Goal: Task Accomplishment & Management: Use online tool/utility

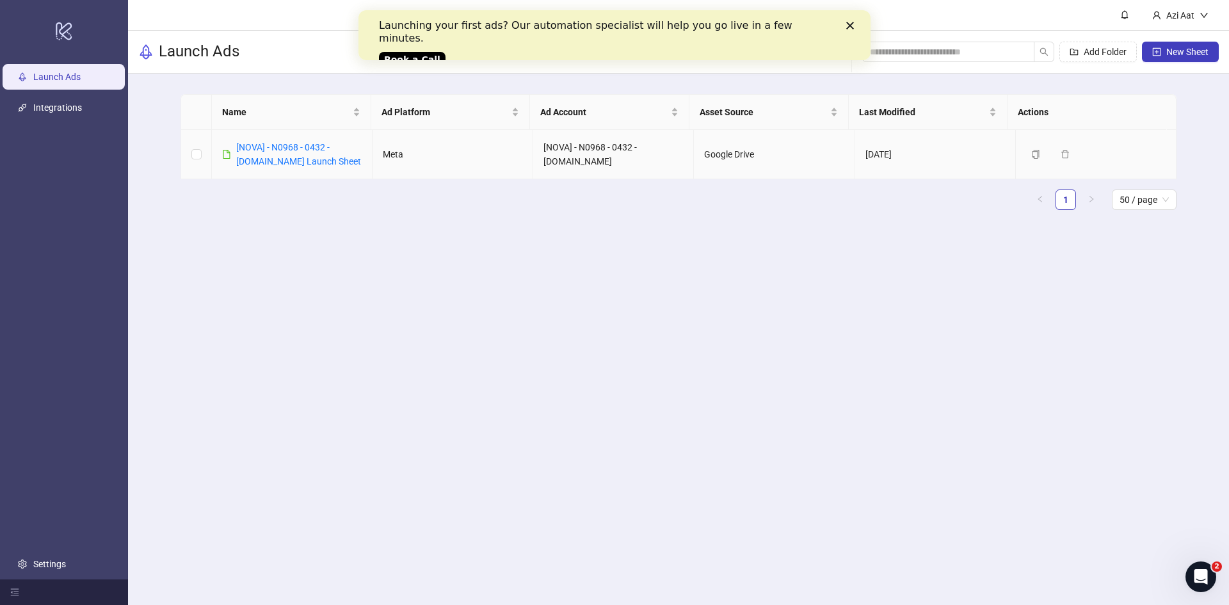
click at [269, 152] on div "[NOVA] - N0968 - 0432 - [DOMAIN_NAME] Launch Sheet" at bounding box center [298, 154] width 125 height 28
click at [276, 152] on div "[NOVA] - N0968 - 0432 - [DOMAIN_NAME] Launch Sheet" at bounding box center [298, 154] width 125 height 28
click at [302, 138] on td "[NOVA] - N0968 - 0432 - [DOMAIN_NAME] Launch Sheet" at bounding box center [292, 154] width 161 height 49
click at [302, 142] on link "[NOVA] - N0968 - 0432 - [DOMAIN_NAME] Launch Sheet" at bounding box center [298, 154] width 125 height 24
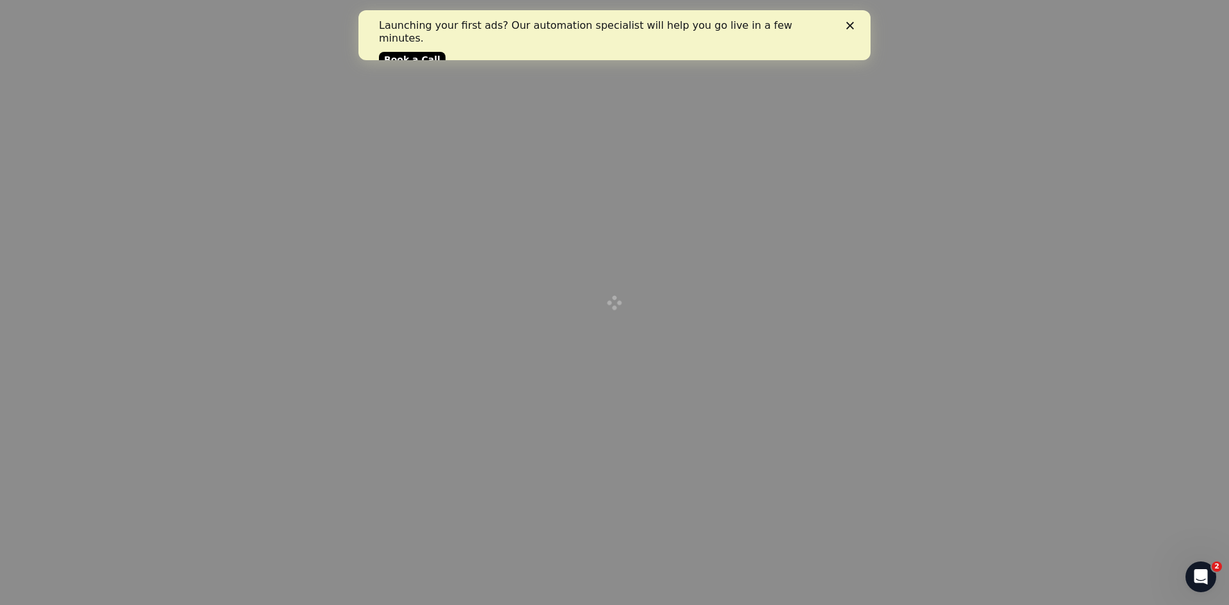
click at [852, 22] on icon "Close" at bounding box center [850, 26] width 8 height 8
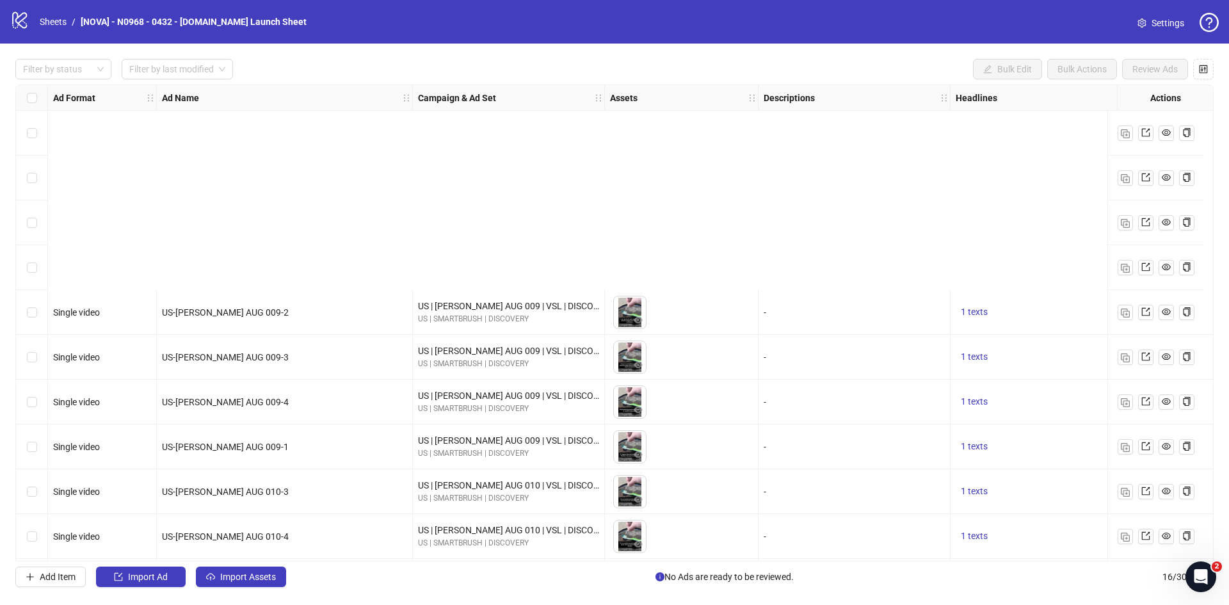
scroll to position [272, 0]
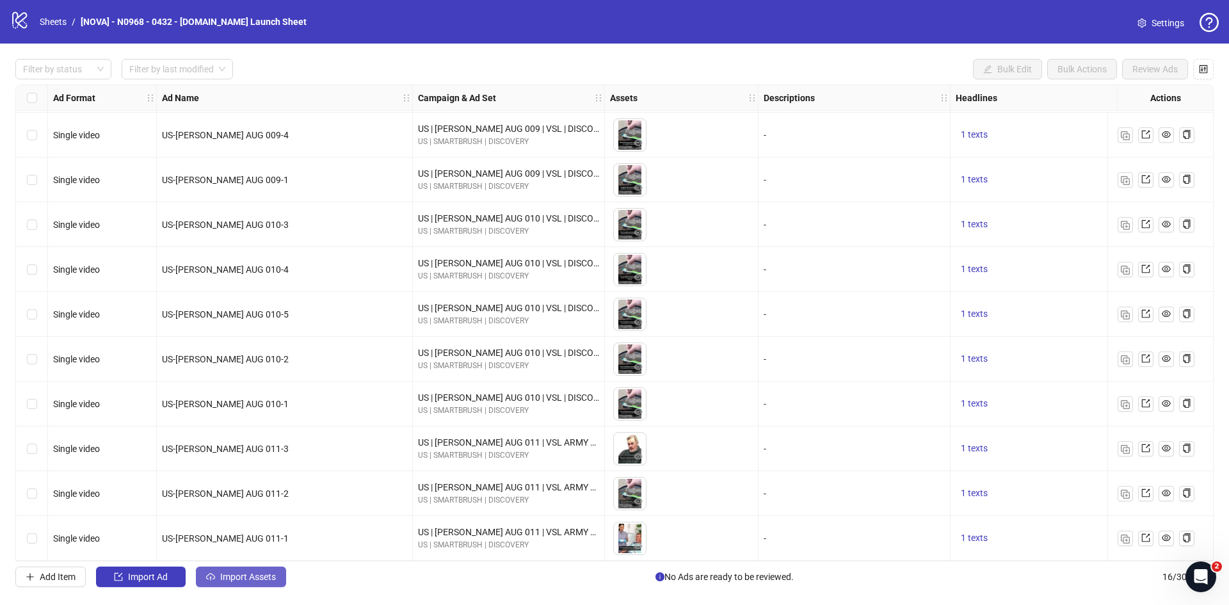
click at [222, 581] on span "Import Assets" at bounding box center [248, 577] width 56 height 10
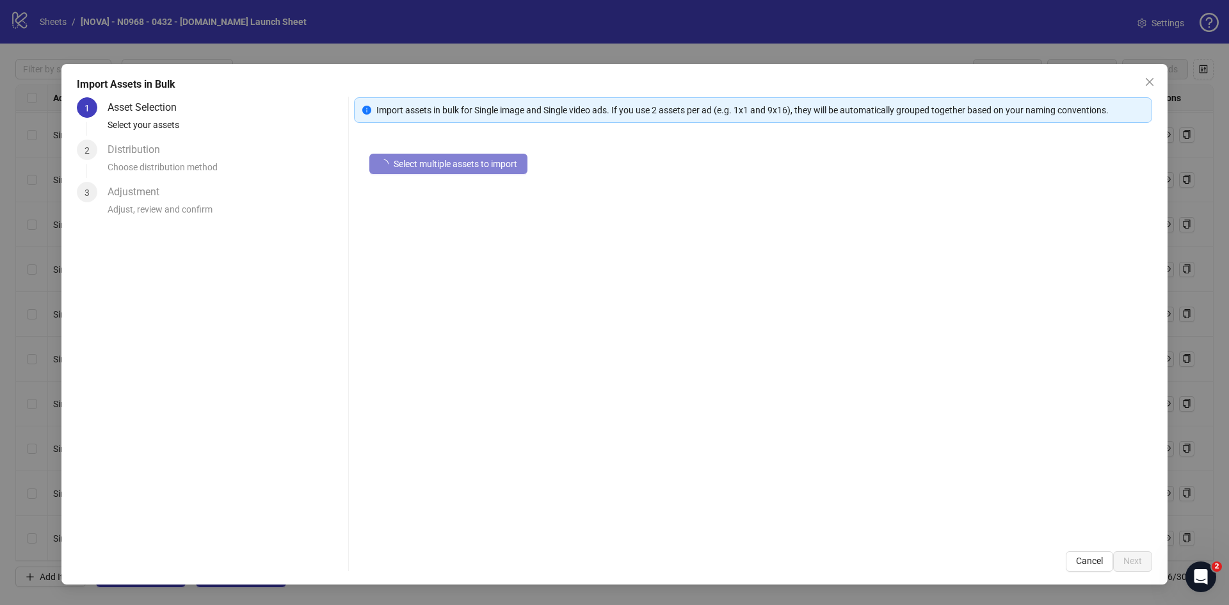
click at [204, 590] on div "Import Assets in Bulk 1 Asset Selection Select your assets 2 Distribution Choos…" at bounding box center [614, 302] width 1229 height 605
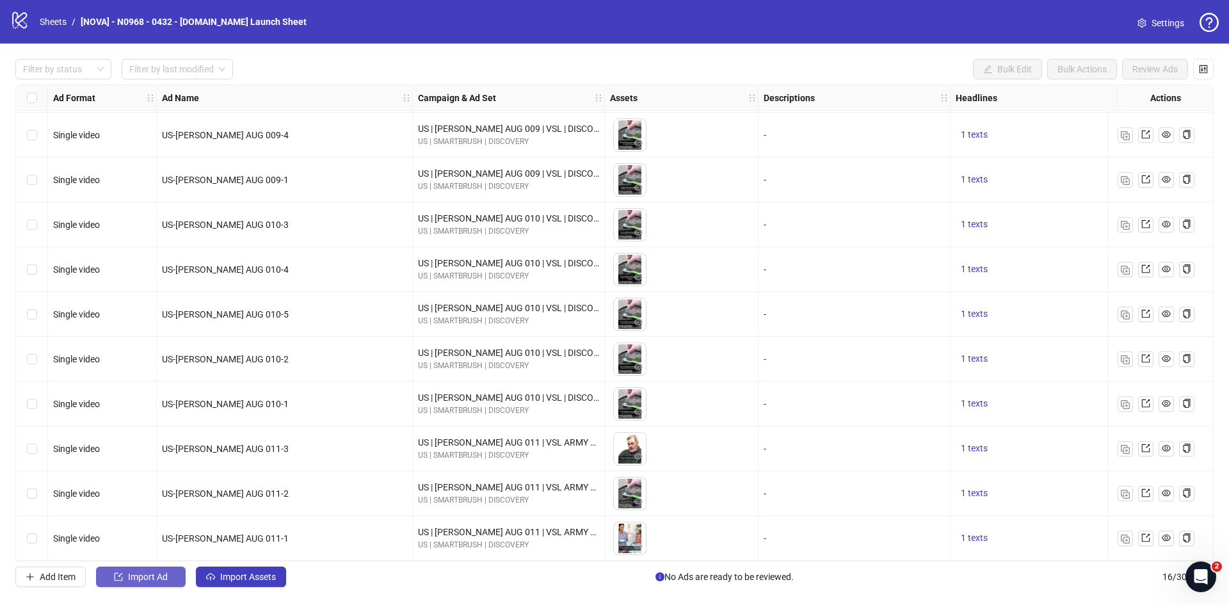
click at [147, 587] on button "Import Ad" at bounding box center [141, 577] width 90 height 20
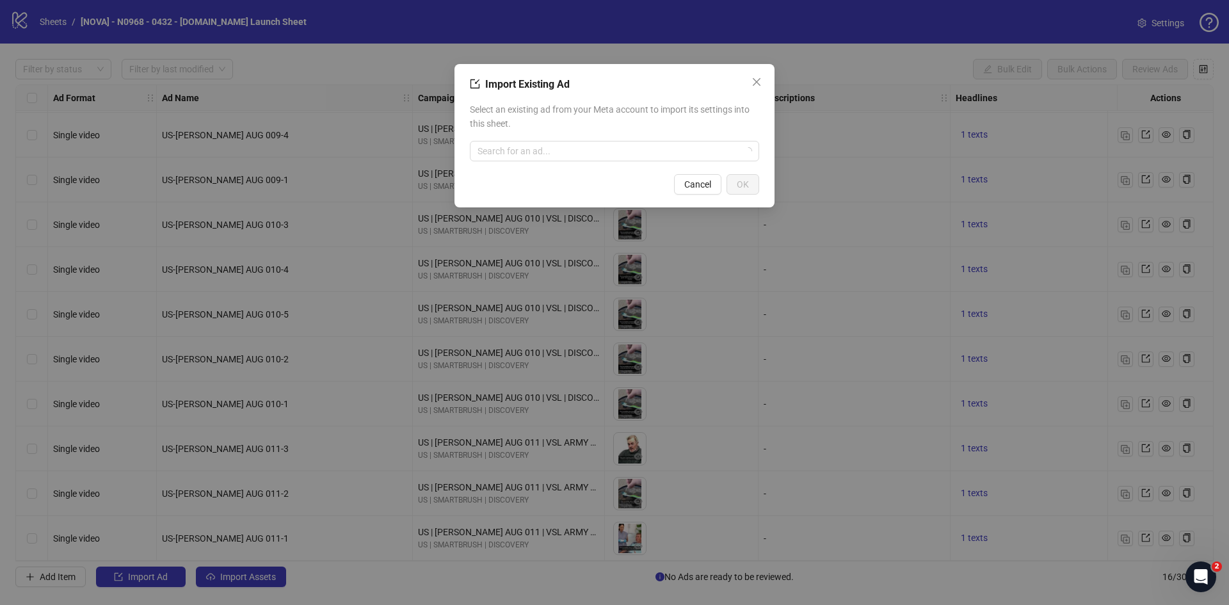
click at [220, 574] on div "Import Existing Ad Select an existing ad from your Meta account to import its s…" at bounding box center [614, 302] width 1229 height 605
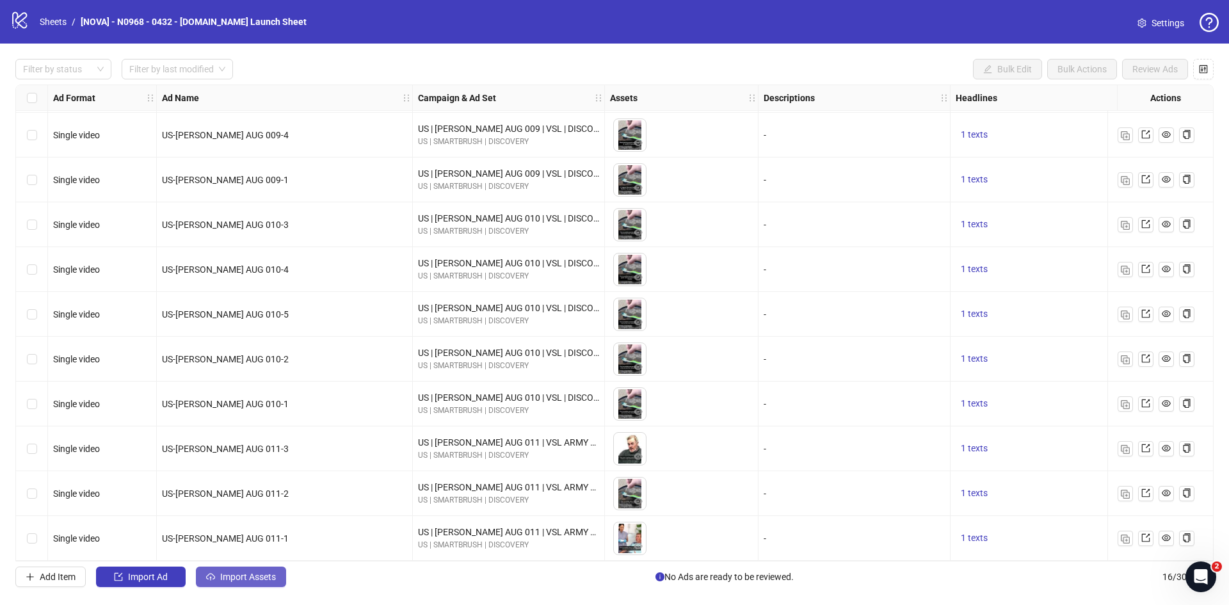
click at [235, 585] on button "Import Assets" at bounding box center [241, 577] width 90 height 20
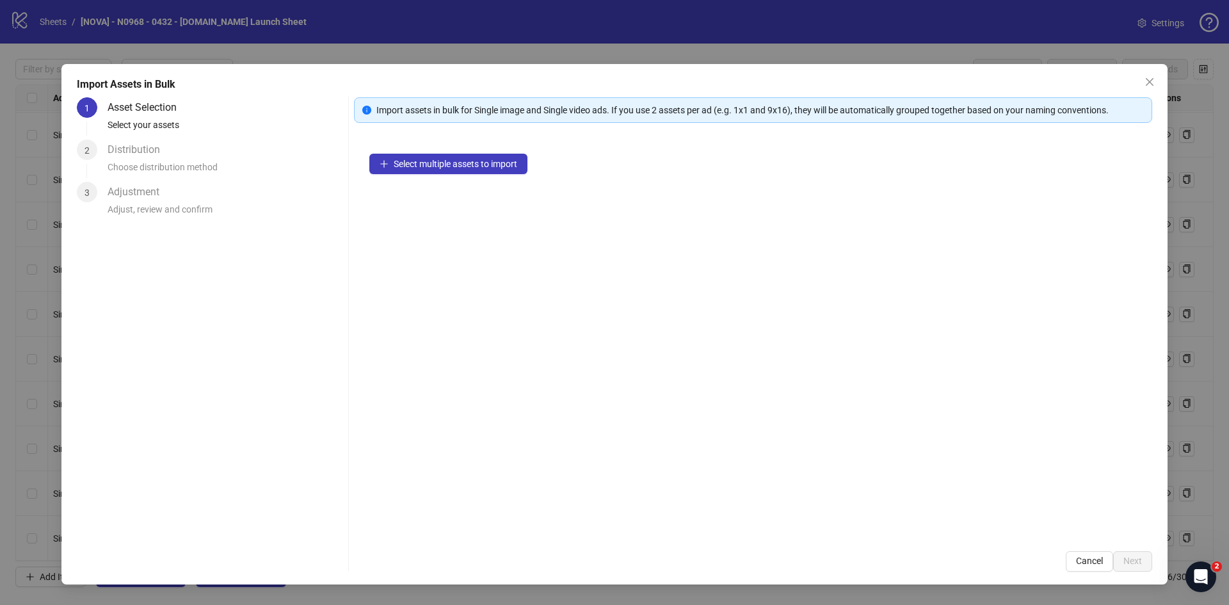
click at [444, 149] on div "Select multiple assets to import" at bounding box center [753, 337] width 798 height 398
click at [447, 163] on span "Select multiple assets to import" at bounding box center [456, 164] width 124 height 10
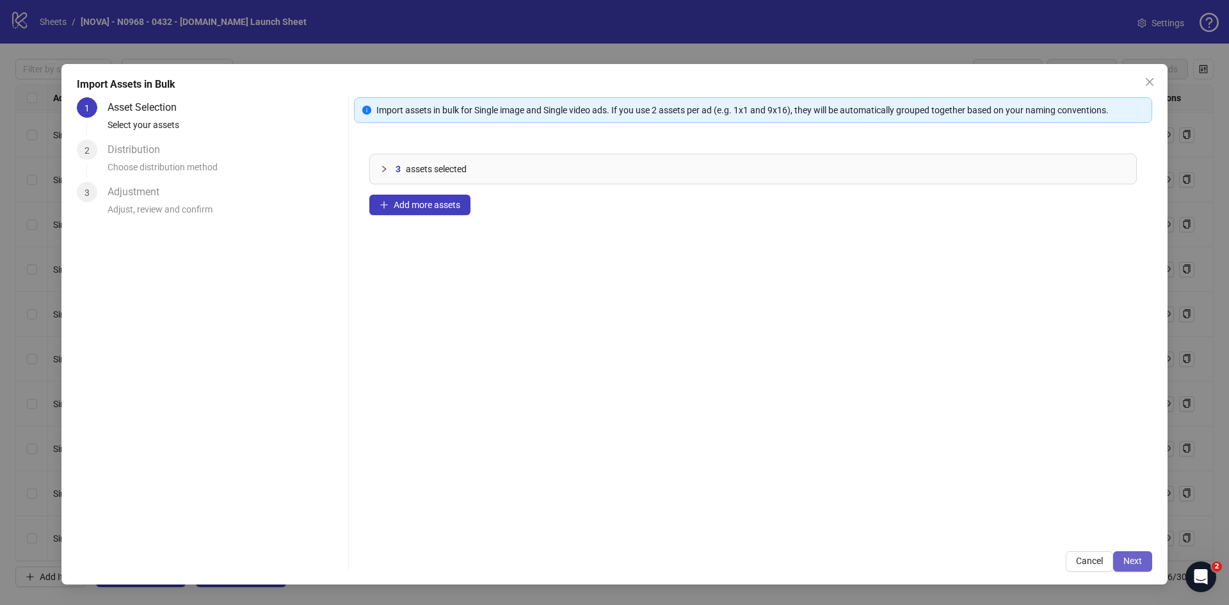
click at [1119, 562] on button "Next" at bounding box center [1132, 561] width 39 height 20
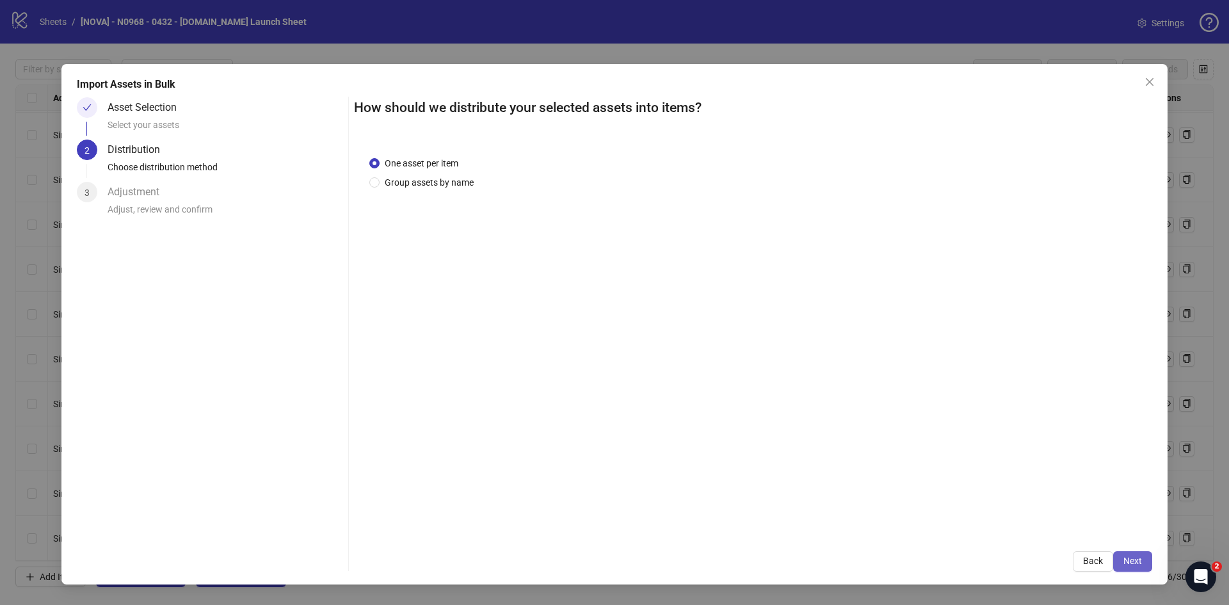
click at [1140, 554] on button "Next" at bounding box center [1132, 561] width 39 height 20
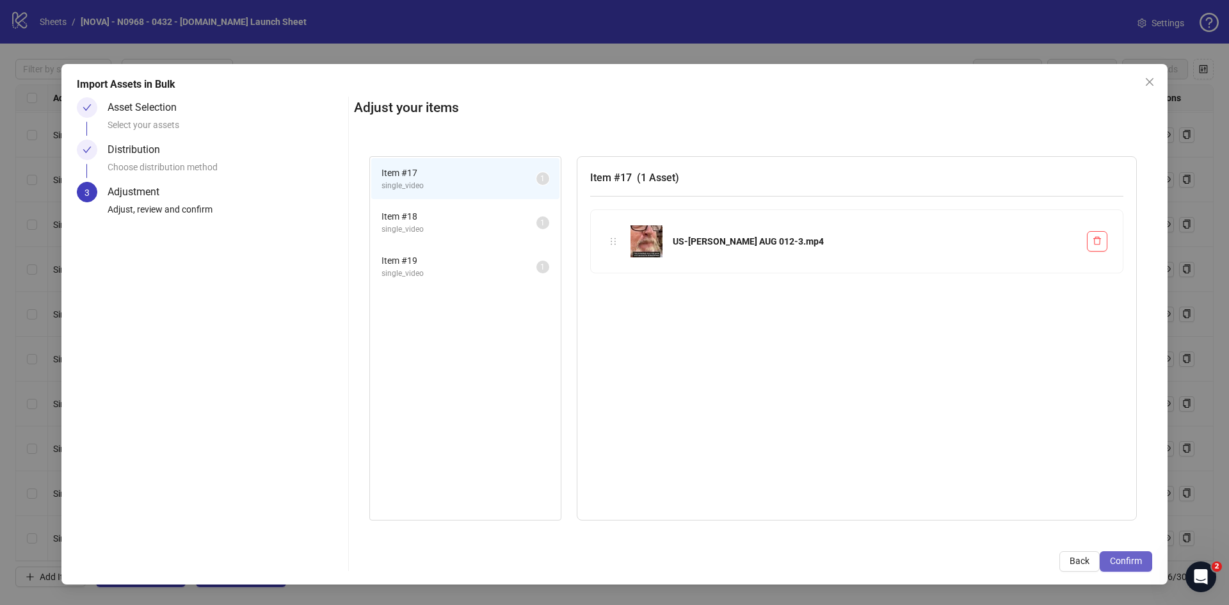
click at [1133, 556] on span "Confirm" at bounding box center [1126, 561] width 32 height 10
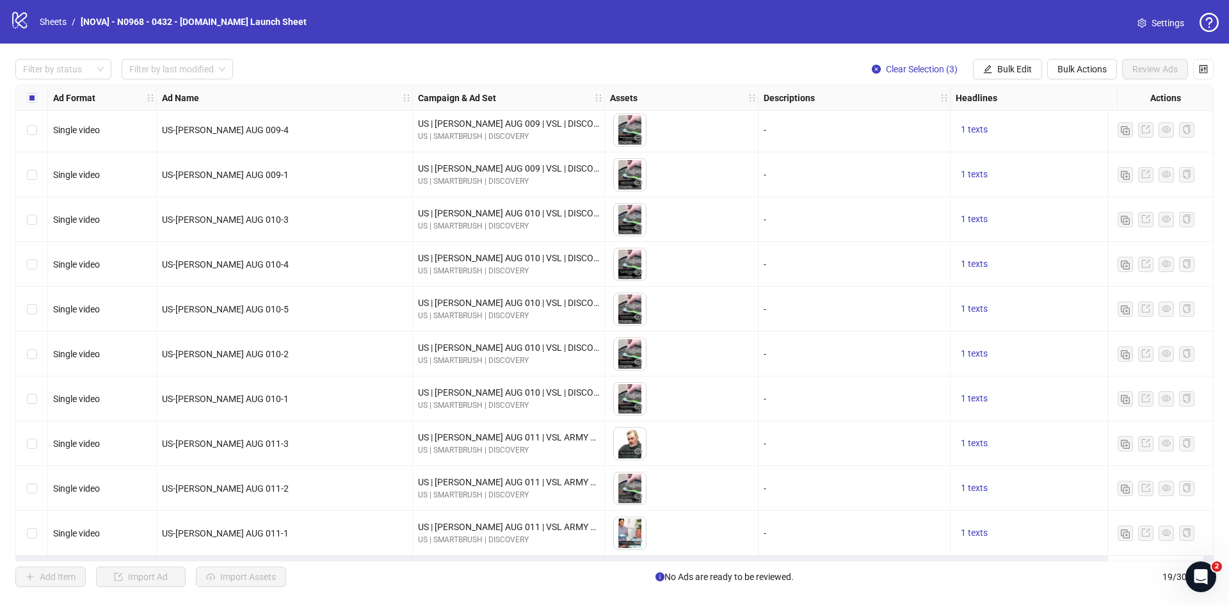
scroll to position [407, 0]
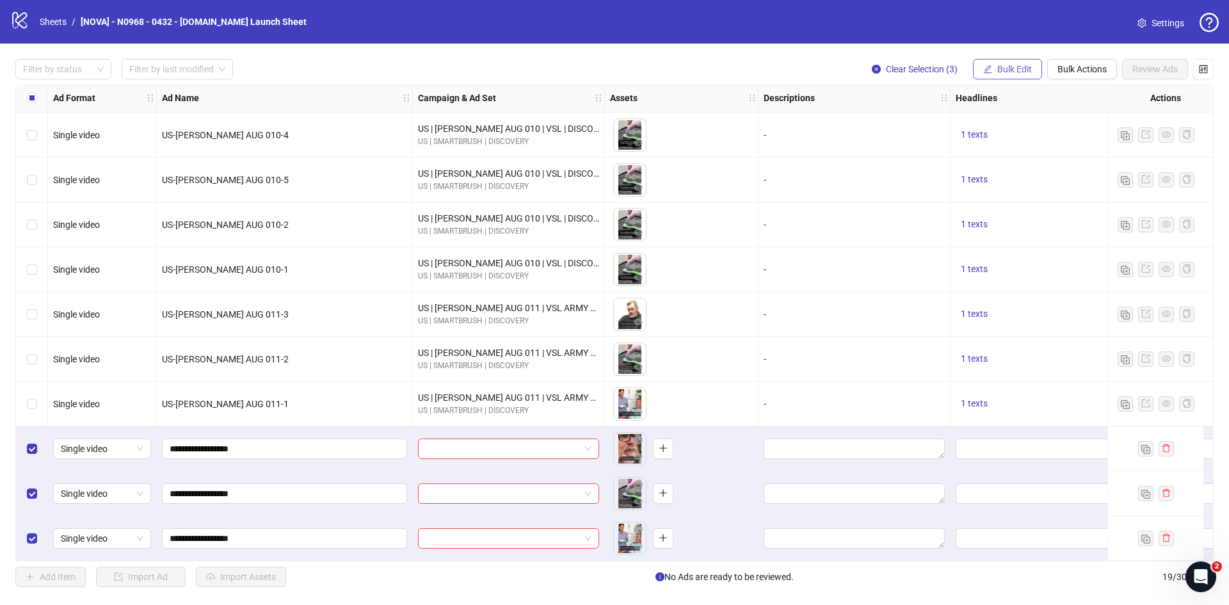
click at [1003, 62] on button "Bulk Edit" at bounding box center [1007, 69] width 69 height 20
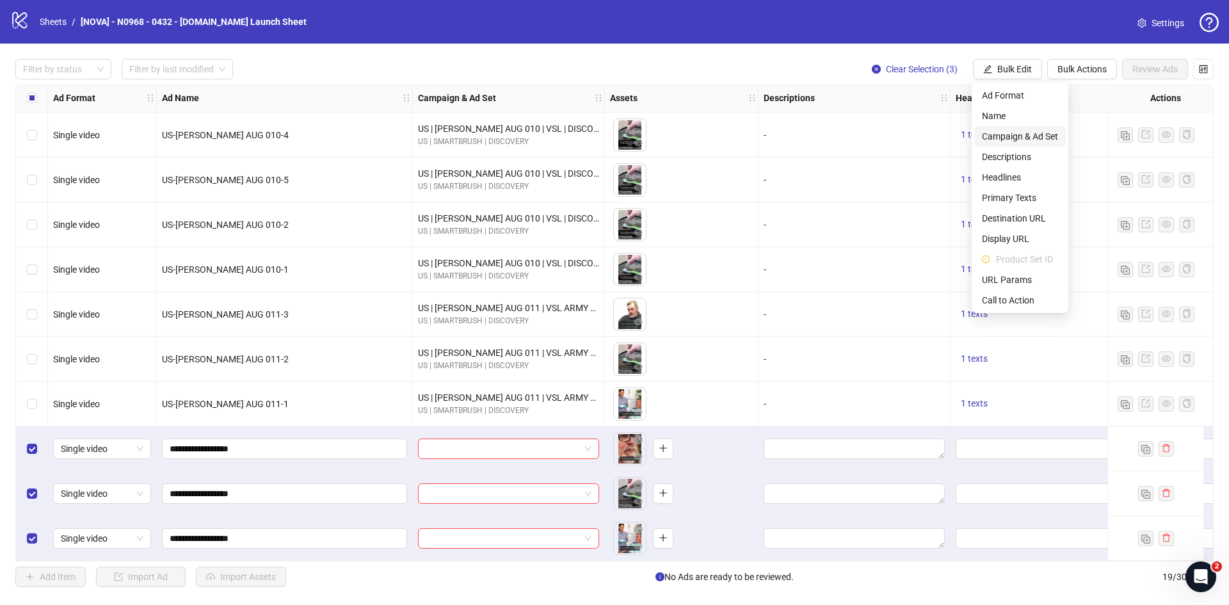
click at [1027, 133] on span "Campaign & Ad Set" at bounding box center [1020, 136] width 76 height 14
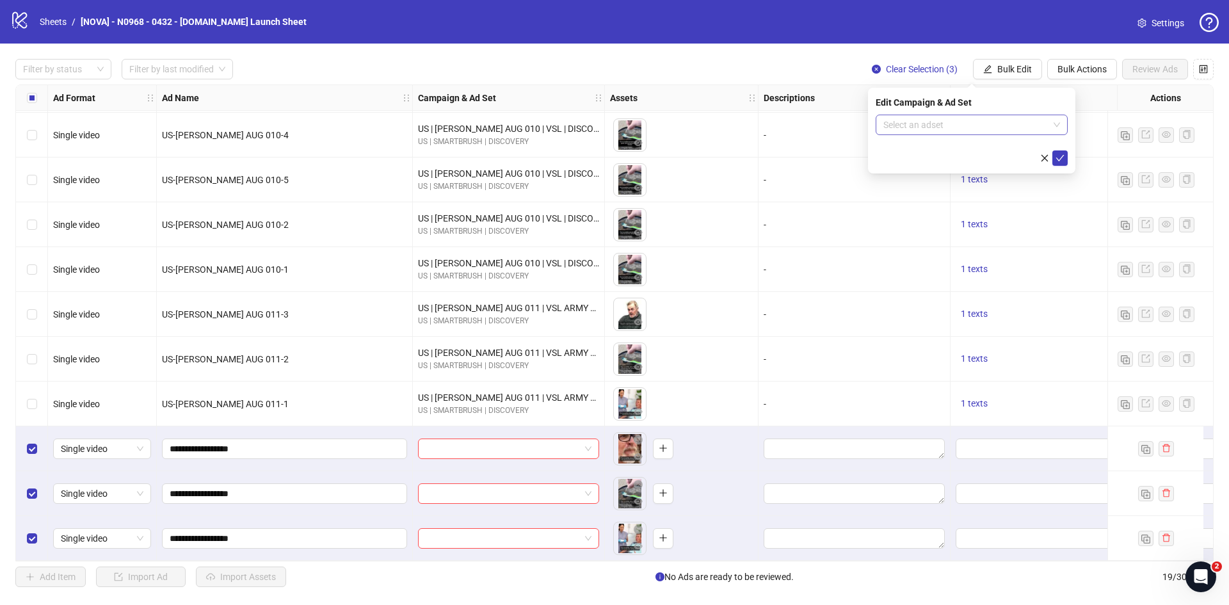
click at [988, 125] on input "search" at bounding box center [966, 124] width 165 height 19
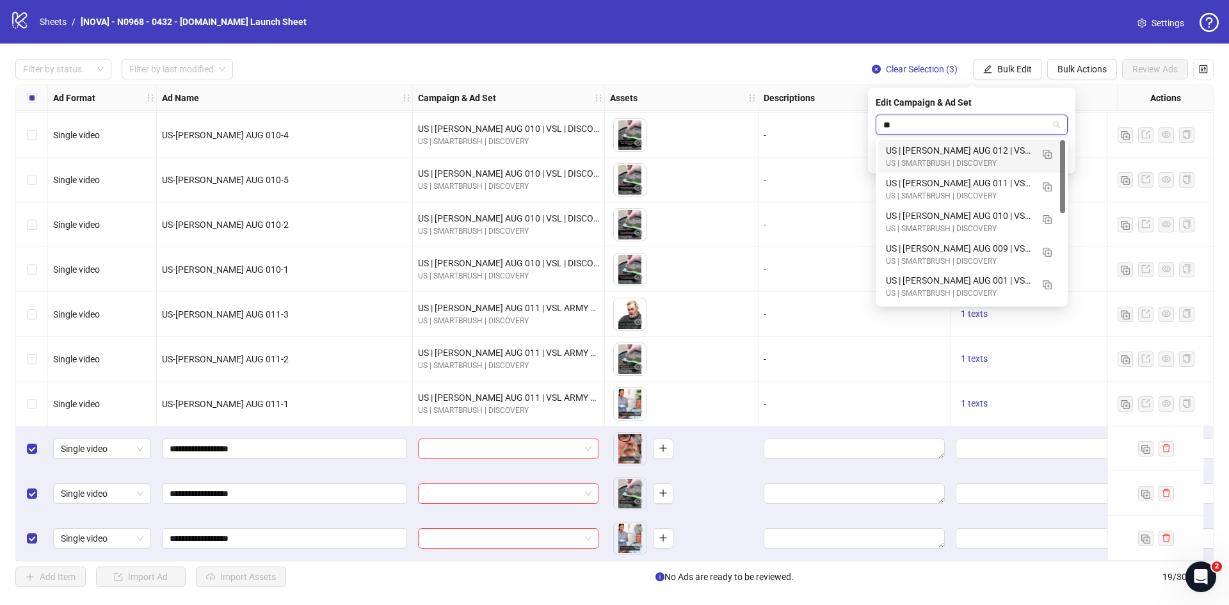
type input "***"
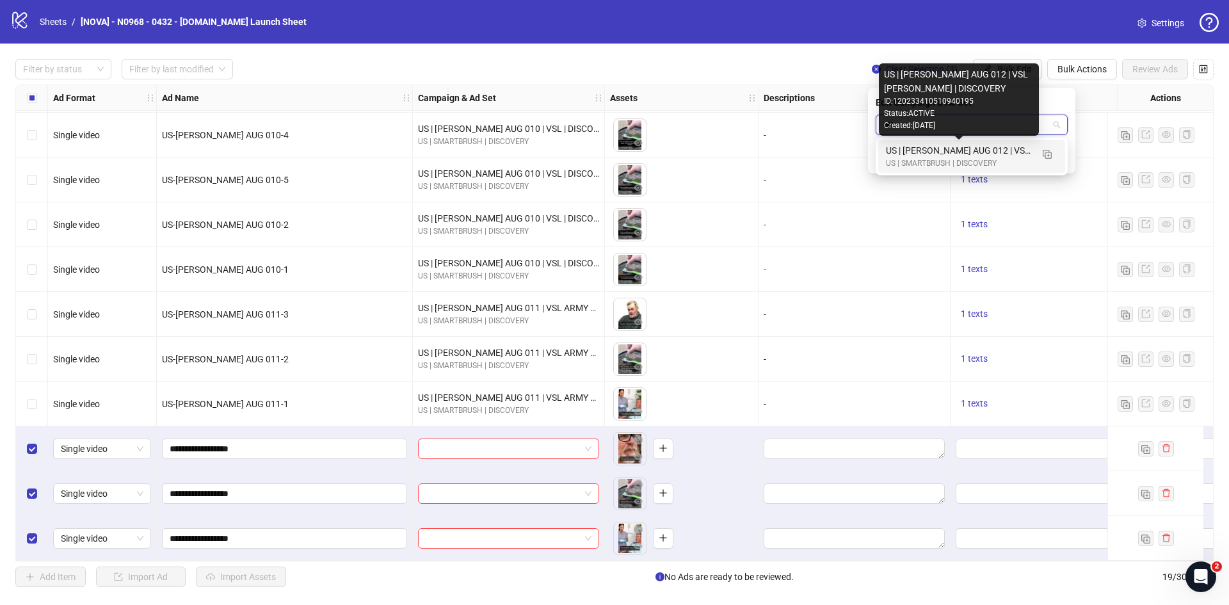
click at [977, 149] on div "US | [PERSON_NAME] AUG 012 | VSL [PERSON_NAME] | DISCOVERY" at bounding box center [959, 150] width 146 height 14
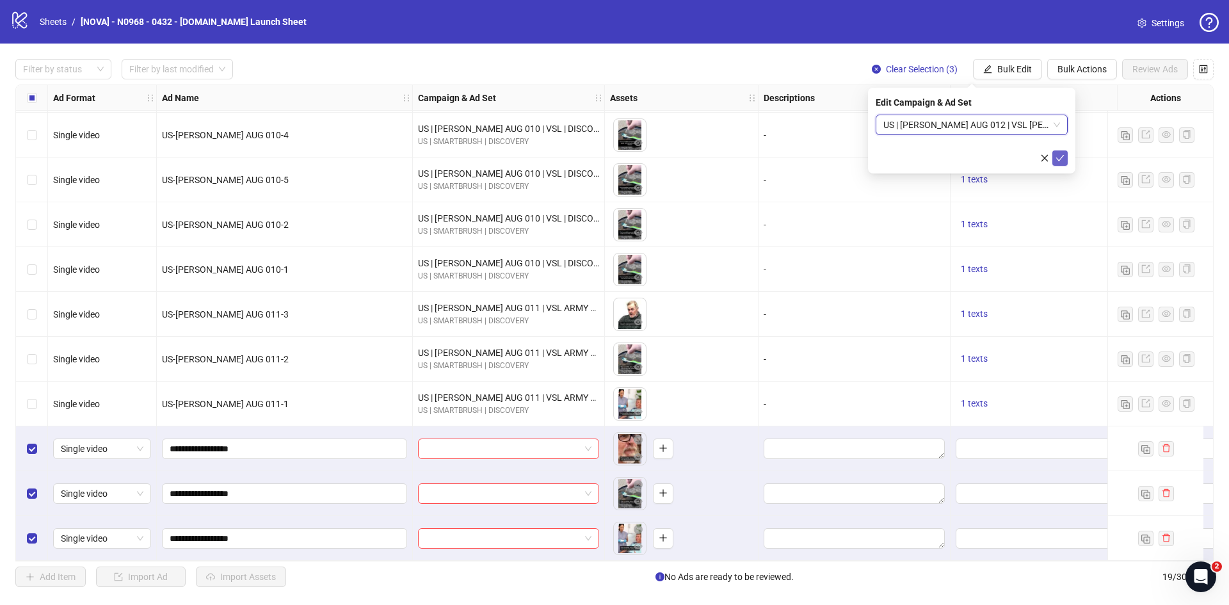
click at [1058, 154] on icon "check" at bounding box center [1060, 158] width 9 height 9
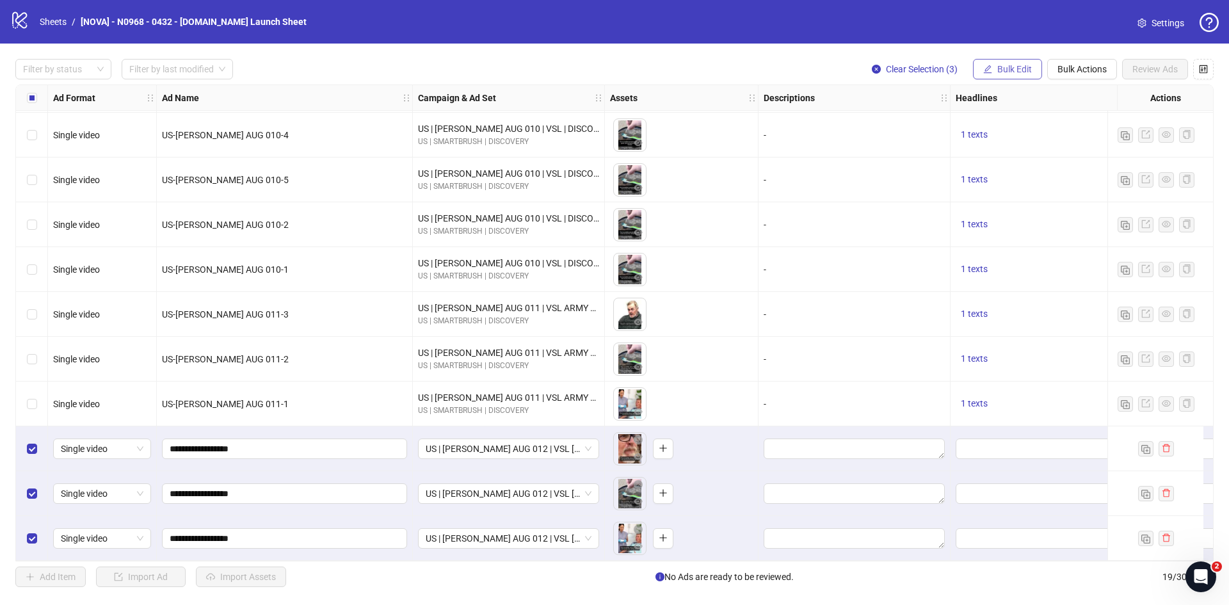
click at [1007, 73] on span "Bulk Edit" at bounding box center [1015, 69] width 35 height 10
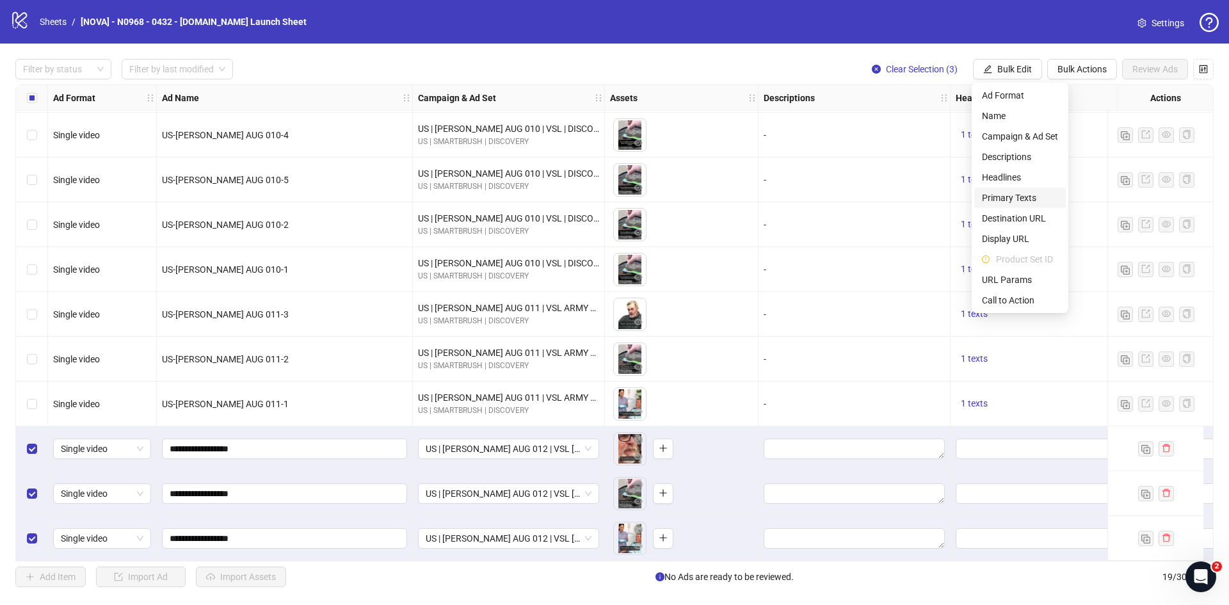
click at [1026, 192] on span "Primary Texts" at bounding box center [1020, 198] width 76 height 14
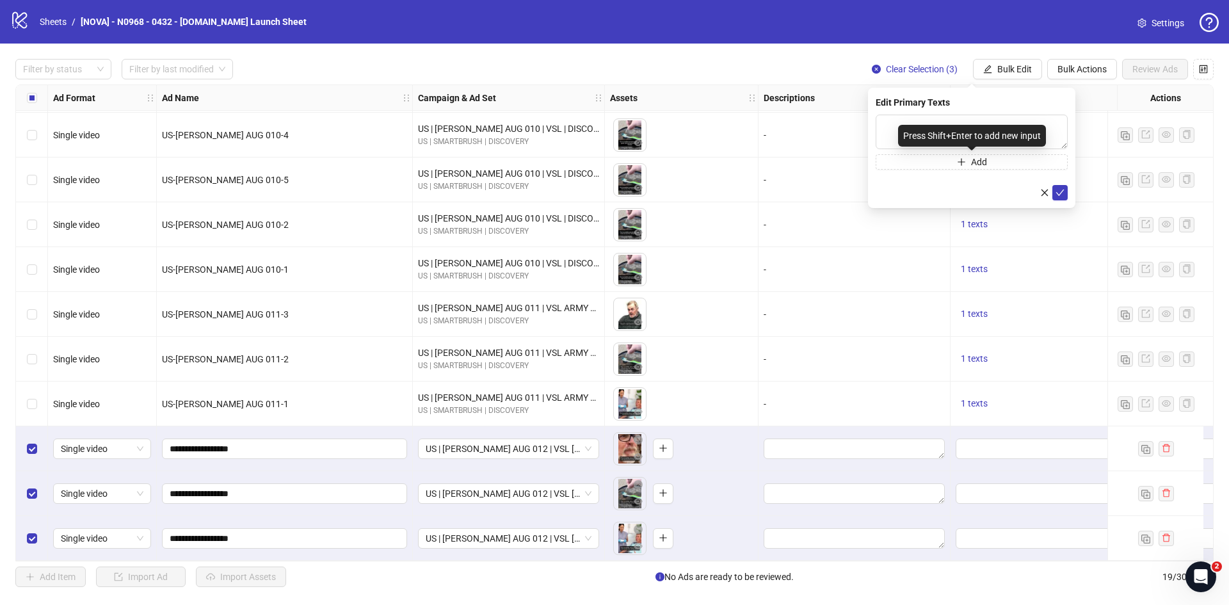
click at [928, 137] on div "Press Shift+Enter to add new input" at bounding box center [972, 136] width 148 height 22
click at [925, 120] on textarea at bounding box center [972, 132] width 192 height 35
click at [914, 129] on textarea at bounding box center [972, 132] width 192 height 35
paste textarea "**********"
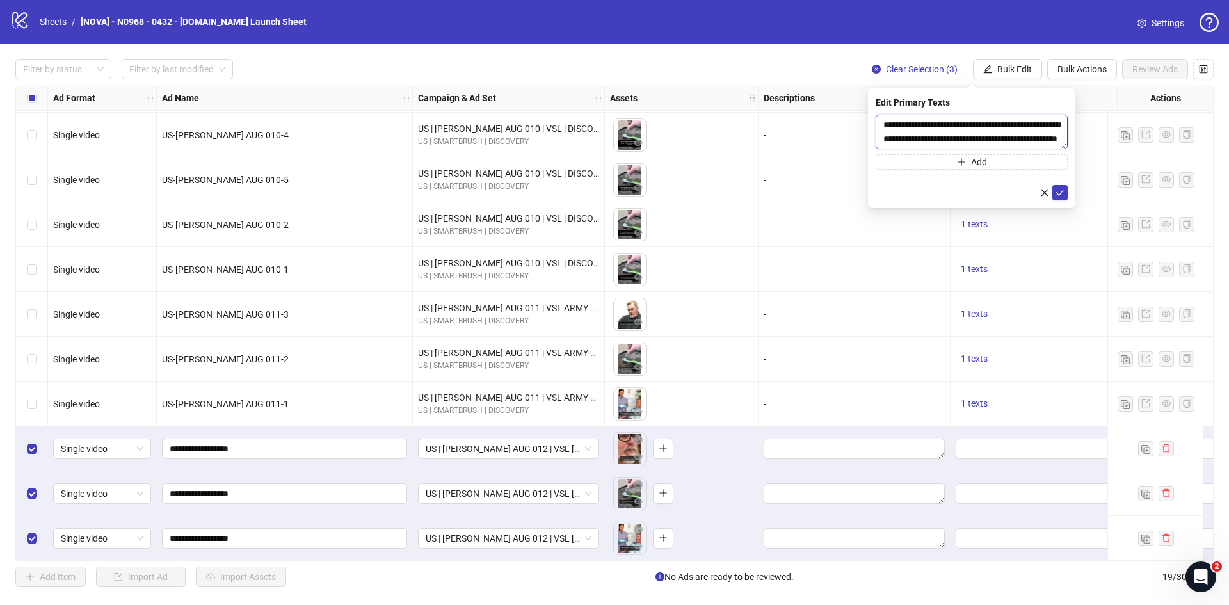
drag, startPoint x: 1062, startPoint y: 149, endPoint x: 1037, endPoint y: 259, distance: 112.9
click at [1037, 293] on body "logo/logo-mobile Sheets / [NOVA] - N0968 - 0432 - [DOMAIN_NAME] Launch Sheet Se…" at bounding box center [614, 302] width 1229 height 605
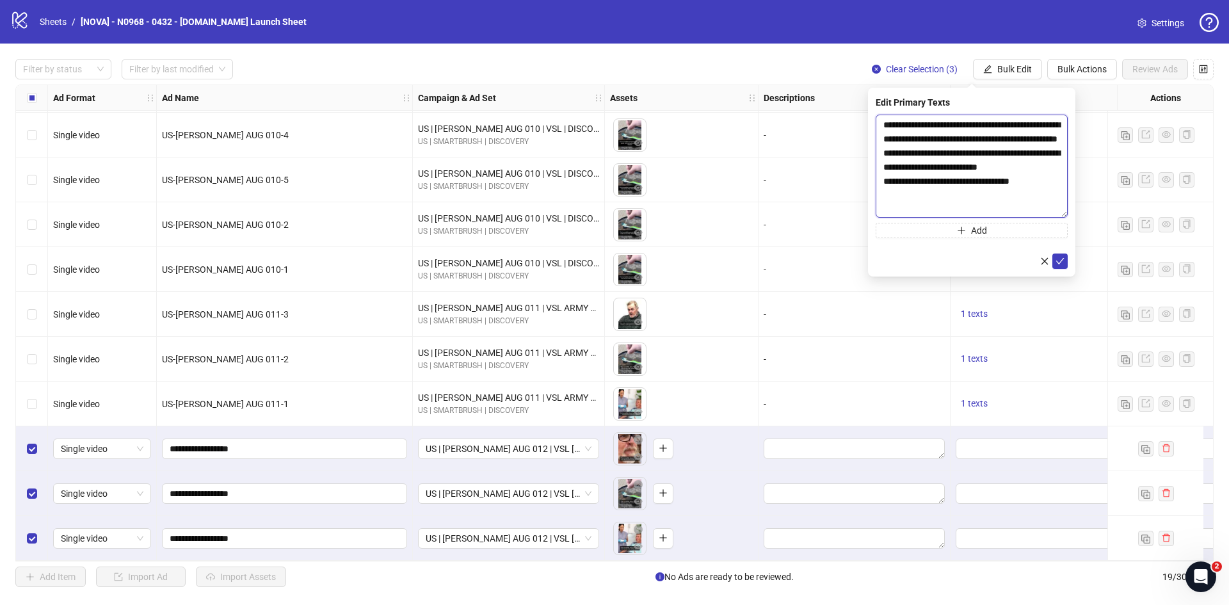
drag, startPoint x: 1065, startPoint y: 145, endPoint x: 1052, endPoint y: 236, distance: 91.9
click at [1052, 218] on textarea "**********" at bounding box center [972, 166] width 192 height 103
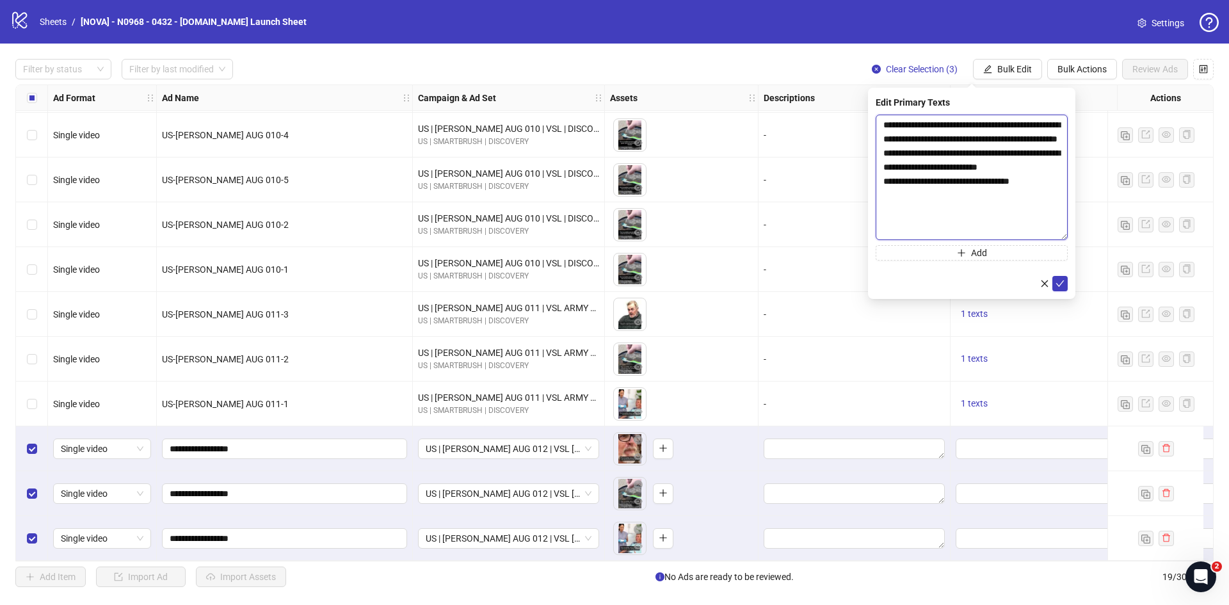
click at [992, 148] on textarea "**********" at bounding box center [972, 177] width 192 height 125
click at [1061, 197] on textarea "**********" at bounding box center [972, 177] width 192 height 125
type textarea "**********"
click at [1062, 280] on icon "check" at bounding box center [1060, 283] width 9 height 9
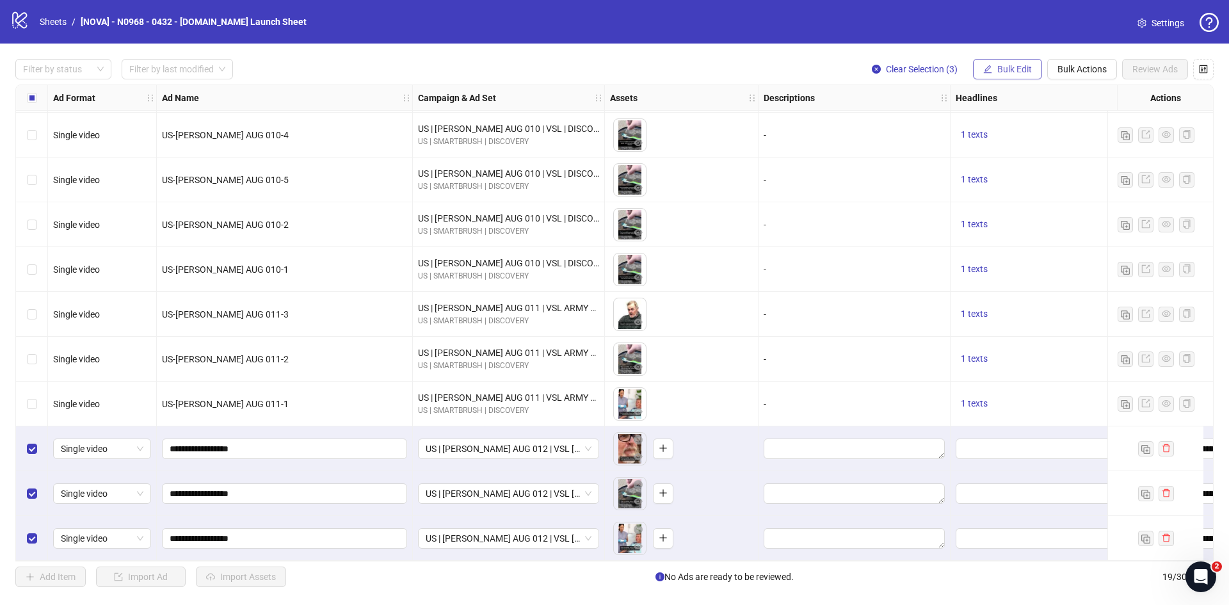
click at [1021, 64] on span "Bulk Edit" at bounding box center [1015, 69] width 35 height 10
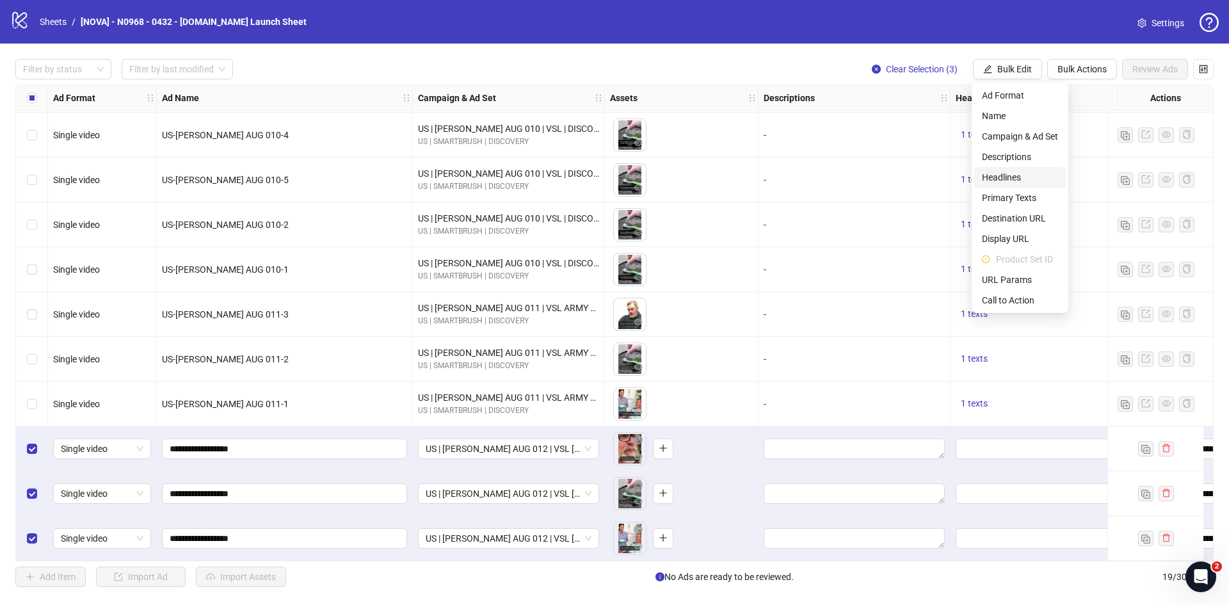
click at [1026, 179] on span "Headlines" at bounding box center [1020, 177] width 76 height 14
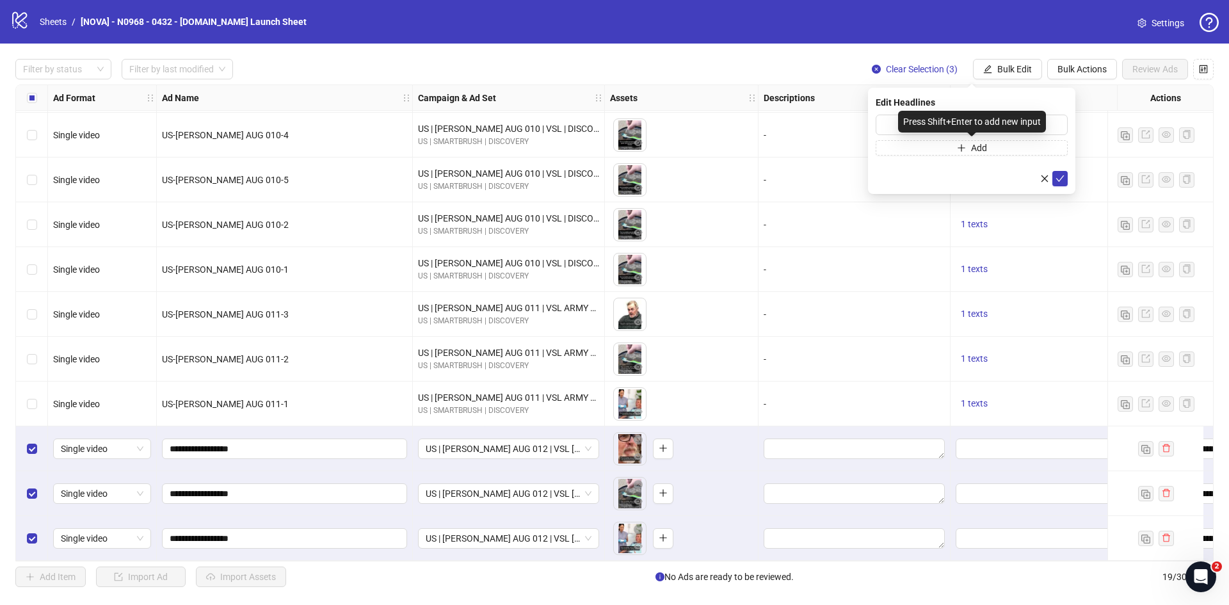
click at [946, 129] on div "Press Shift+Enter to add new input" at bounding box center [972, 122] width 148 height 22
drag, startPoint x: 909, startPoint y: 121, endPoint x: 901, endPoint y: 122, distance: 8.4
click at [901, 122] on div "Press Shift+Enter to add new input" at bounding box center [972, 122] width 148 height 22
click at [886, 123] on input "text" at bounding box center [972, 125] width 192 height 20
paste input "**********"
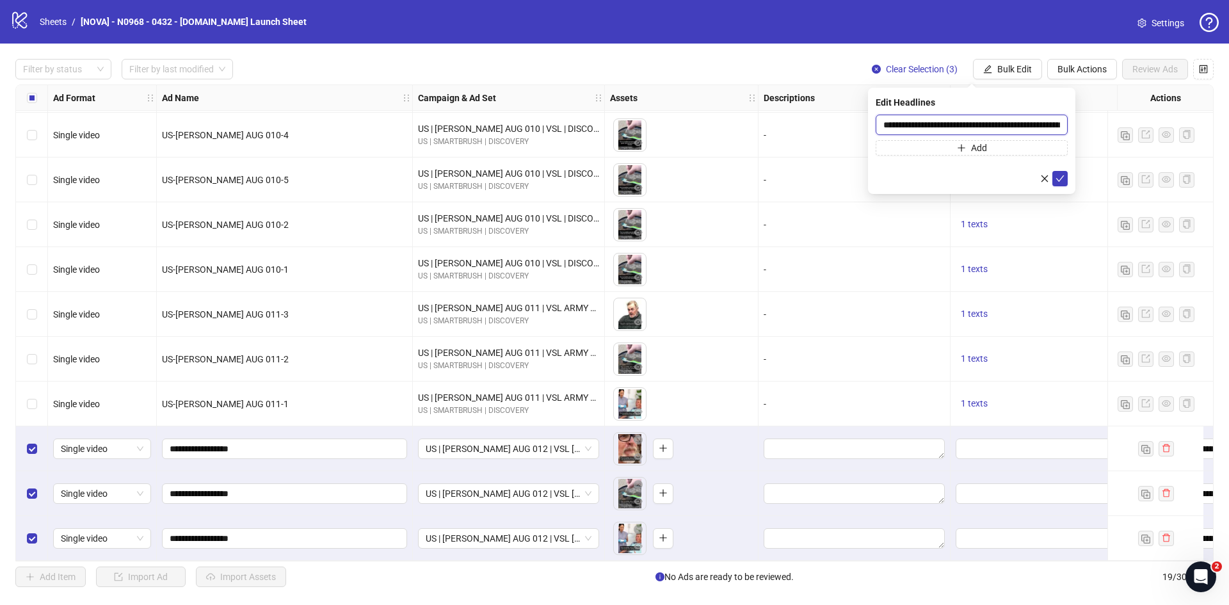
scroll to position [0, 43]
click at [1030, 124] on input "**********" at bounding box center [972, 125] width 192 height 20
type input "**********"
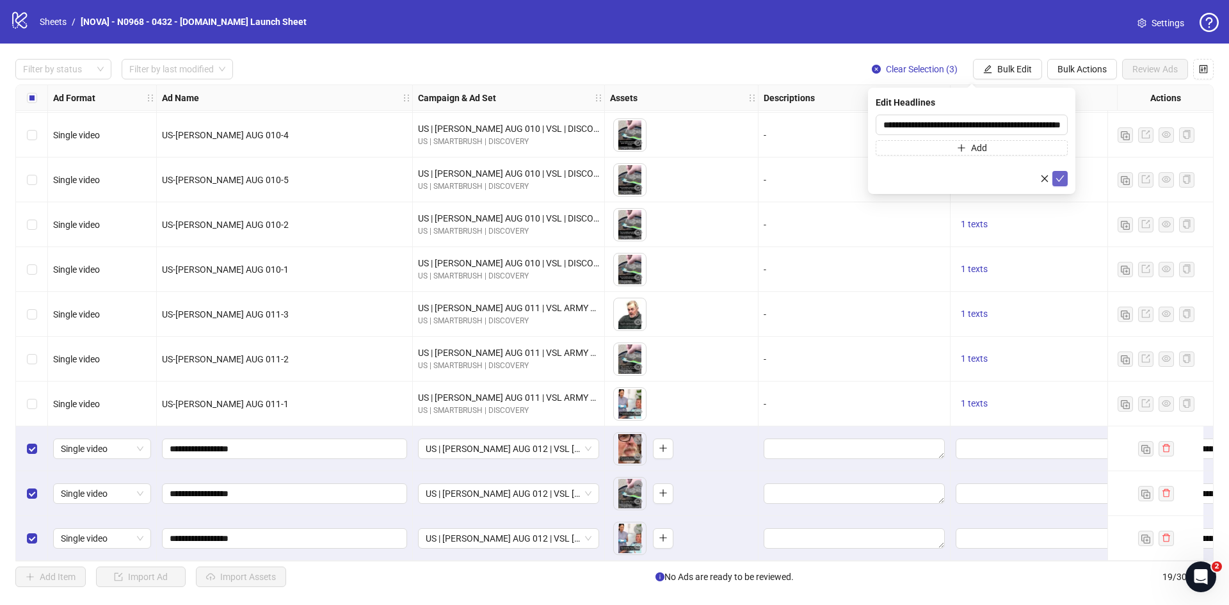
click at [1065, 182] on button "submit" at bounding box center [1060, 178] width 15 height 15
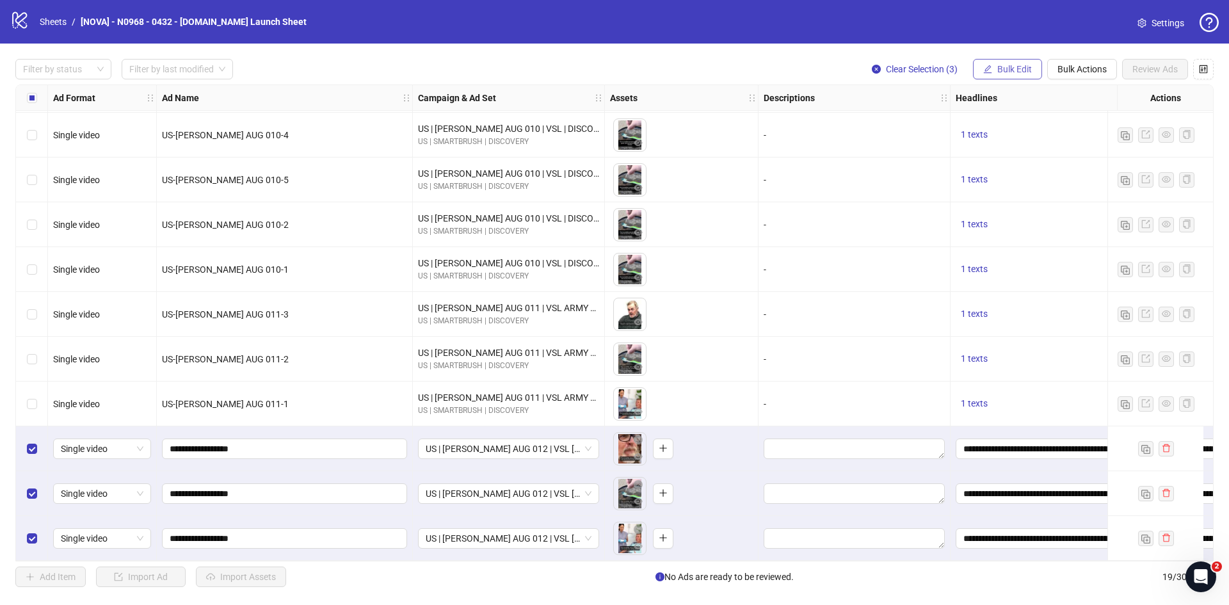
click at [1011, 67] on span "Bulk Edit" at bounding box center [1015, 69] width 35 height 10
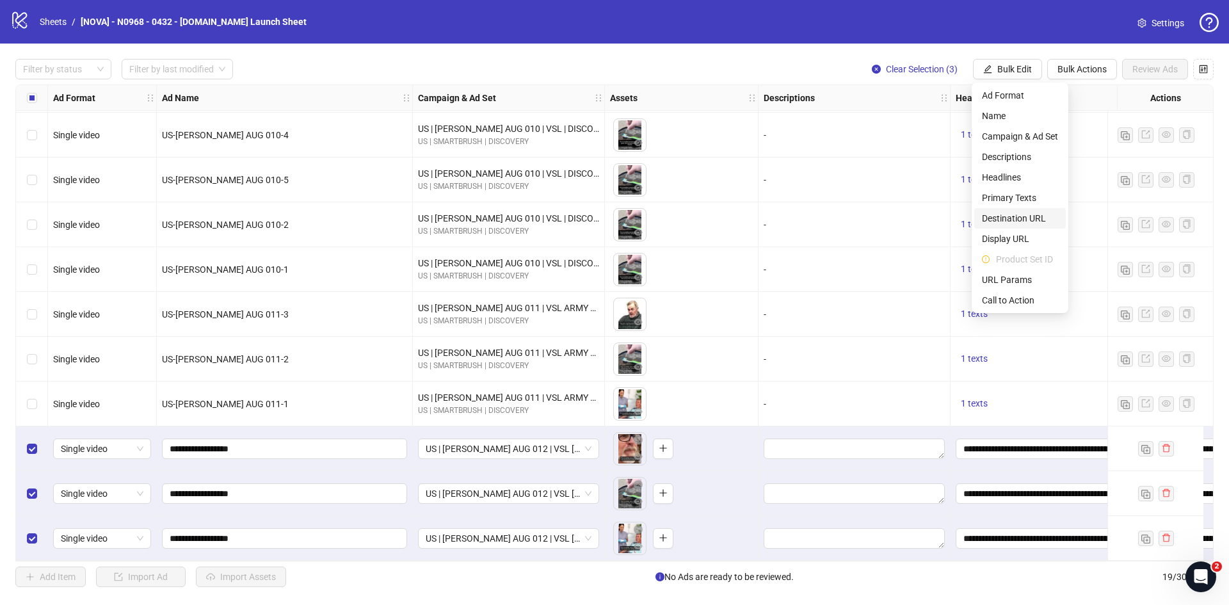
click at [1020, 213] on span "Destination URL" at bounding box center [1020, 218] width 76 height 14
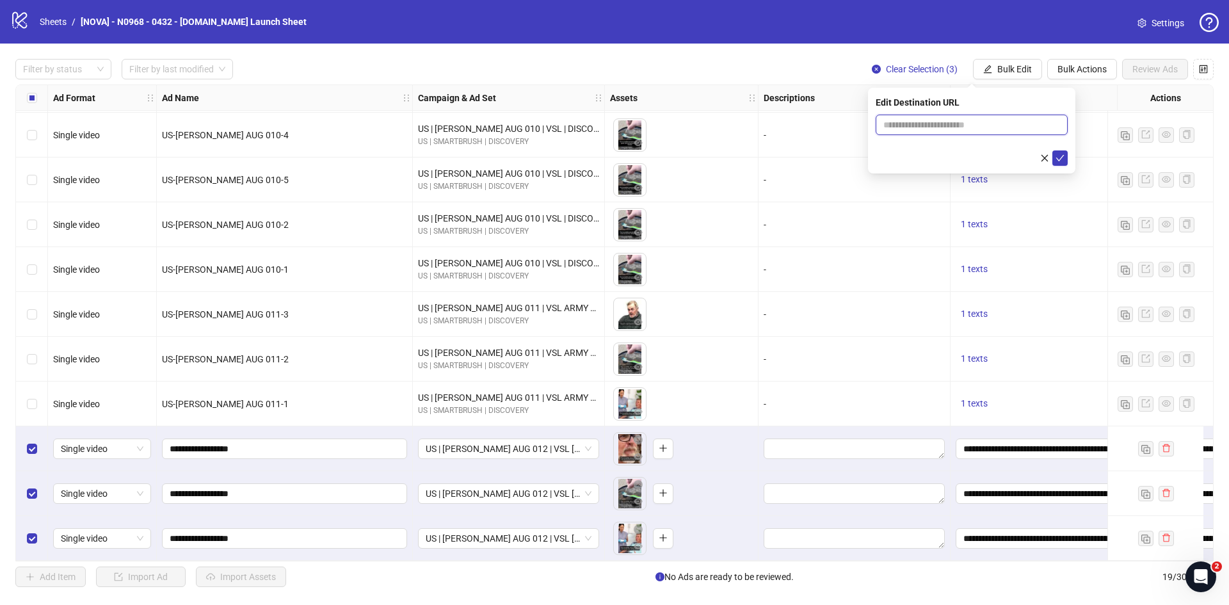
click at [932, 127] on input "text" at bounding box center [967, 125] width 166 height 14
paste input "**********"
type input "**********"
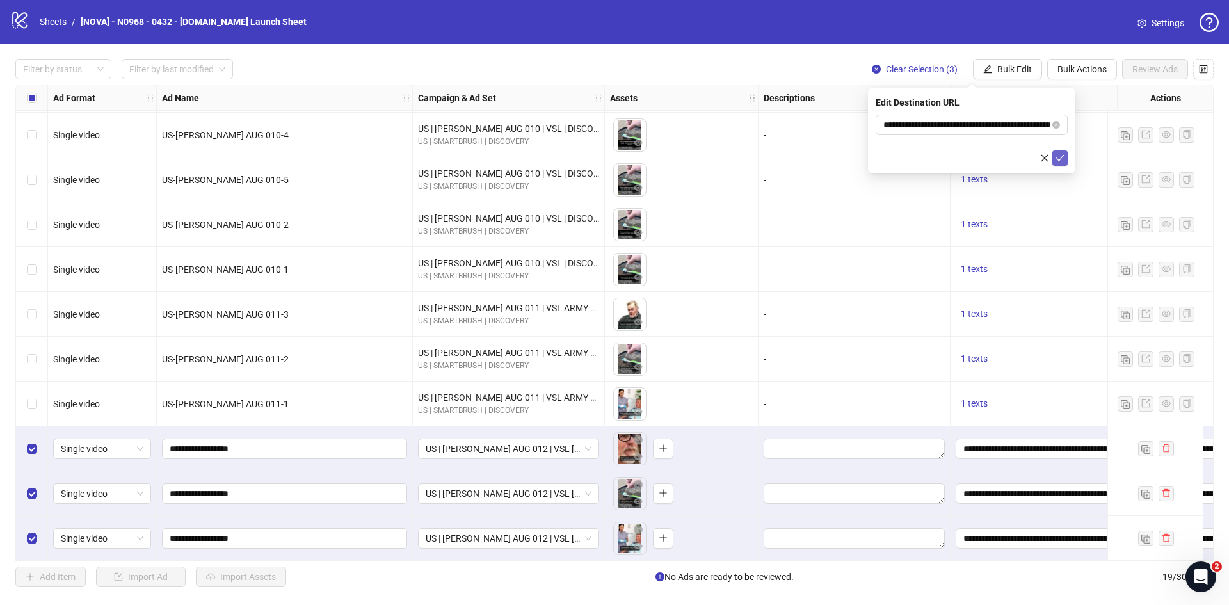
click at [1061, 155] on icon "check" at bounding box center [1060, 158] width 9 height 9
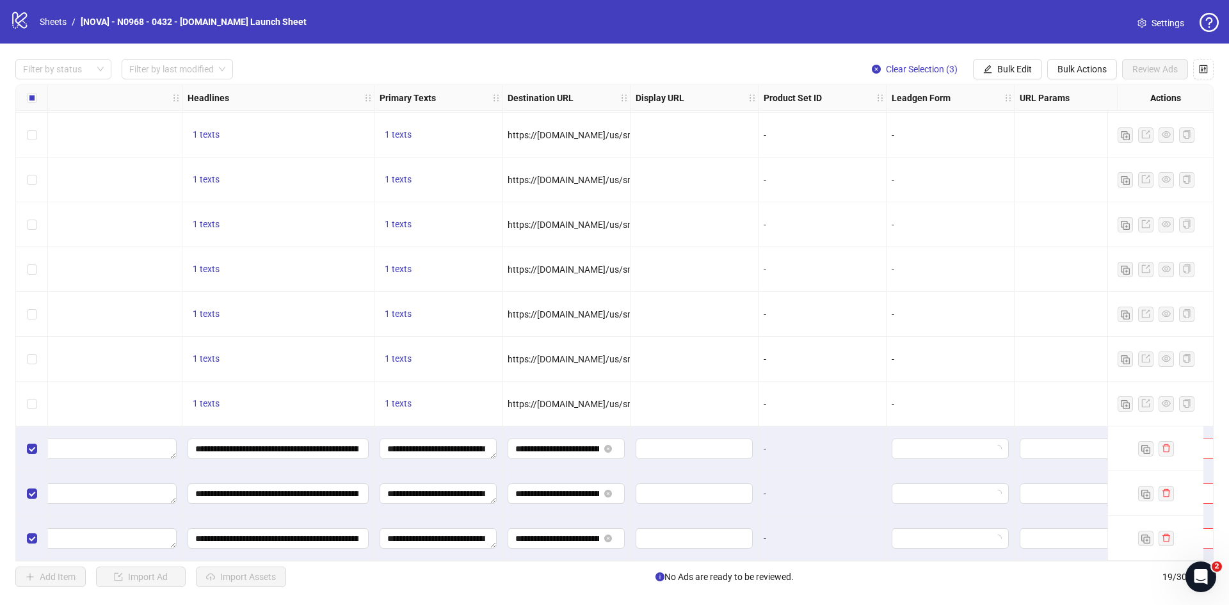
scroll to position [407, 970]
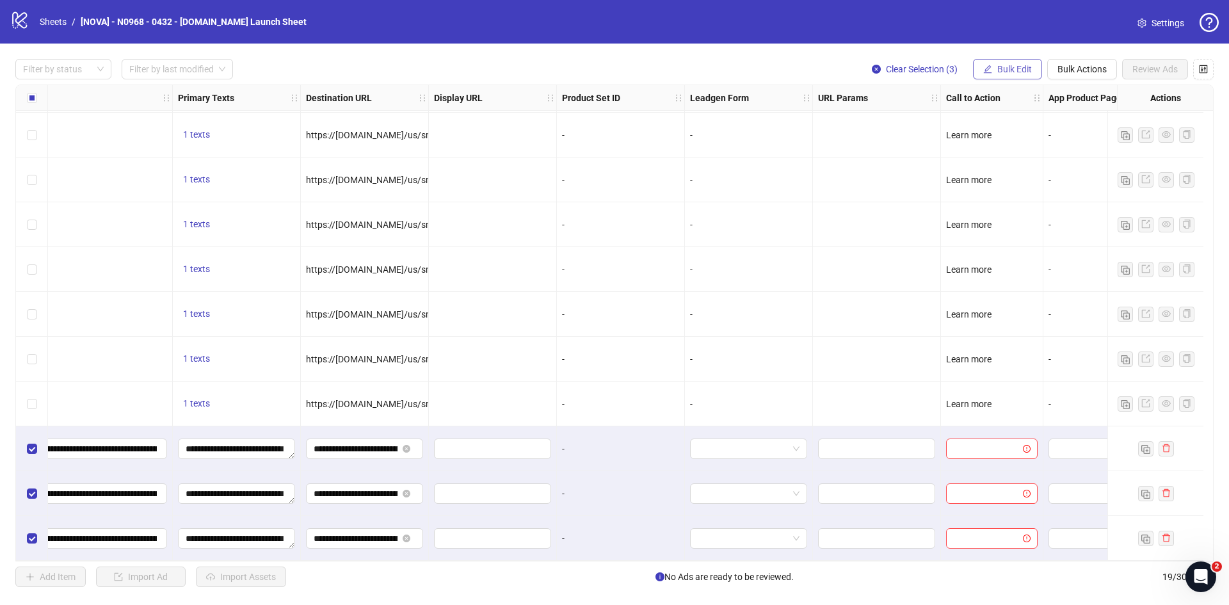
click at [1005, 71] on span "Bulk Edit" at bounding box center [1015, 69] width 35 height 10
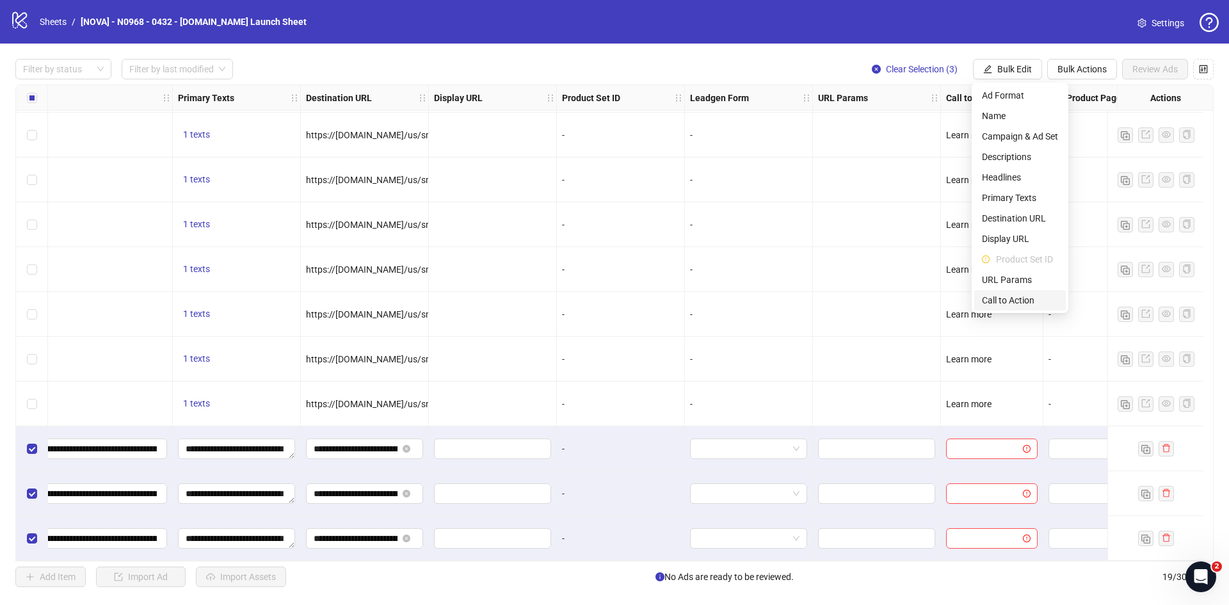
click at [1010, 298] on span "Call to Action" at bounding box center [1020, 300] width 76 height 14
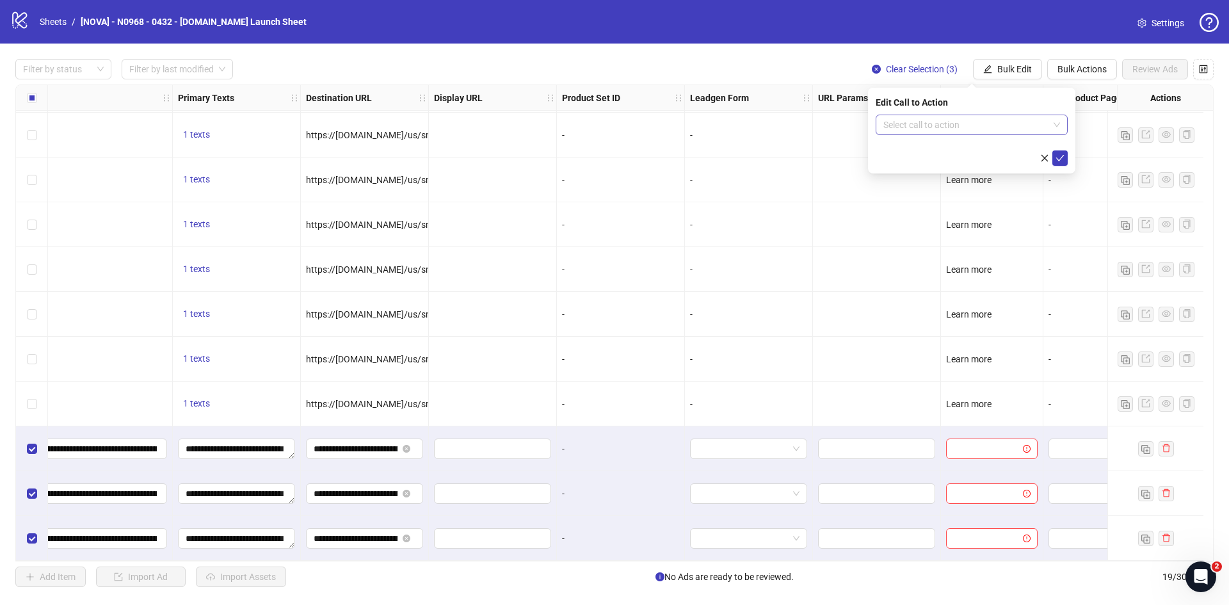
click at [951, 130] on input "search" at bounding box center [966, 124] width 165 height 19
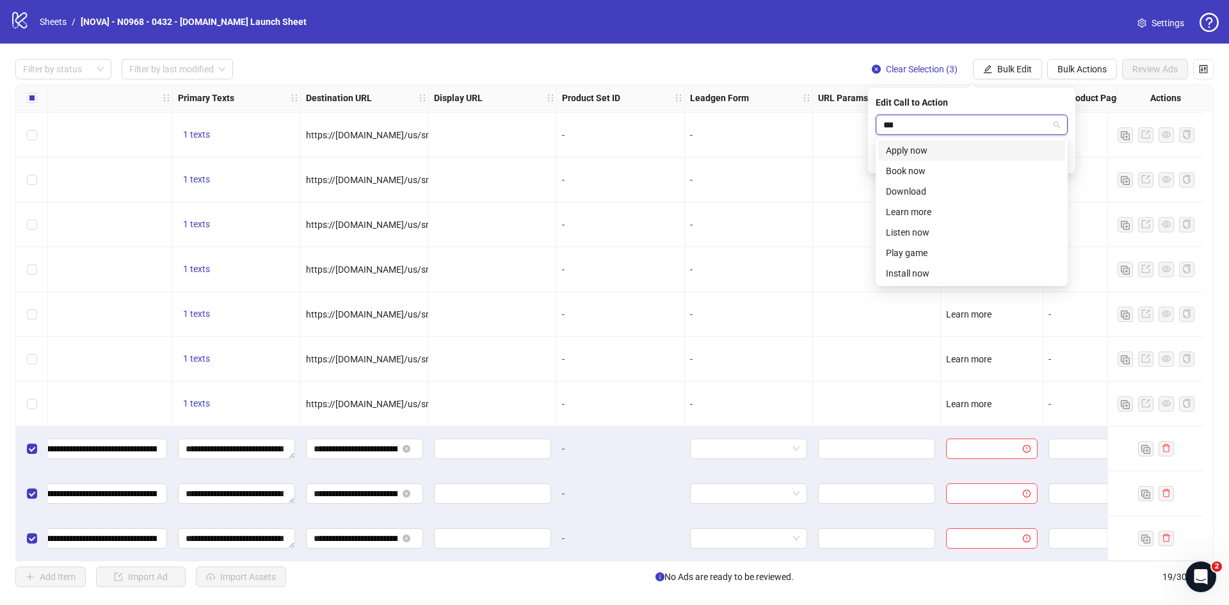
type input "****"
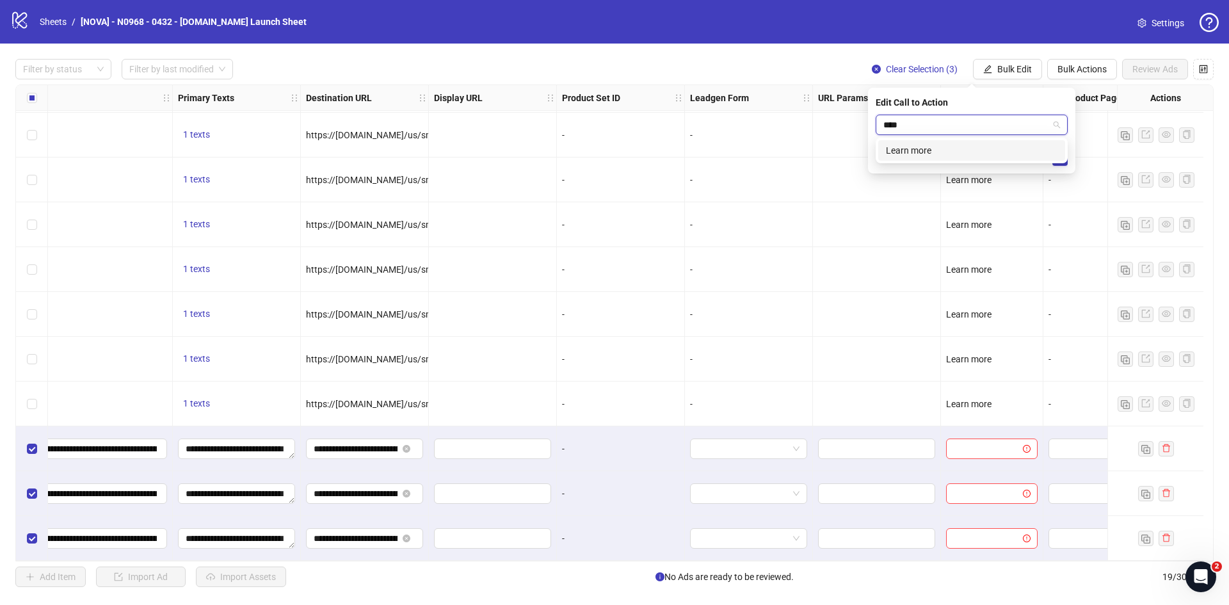
click at [950, 142] on div "Learn more" at bounding box center [971, 150] width 187 height 20
click at [955, 150] on form "Learn more" at bounding box center [972, 140] width 192 height 51
click at [1056, 159] on icon "check" at bounding box center [1060, 158] width 9 height 9
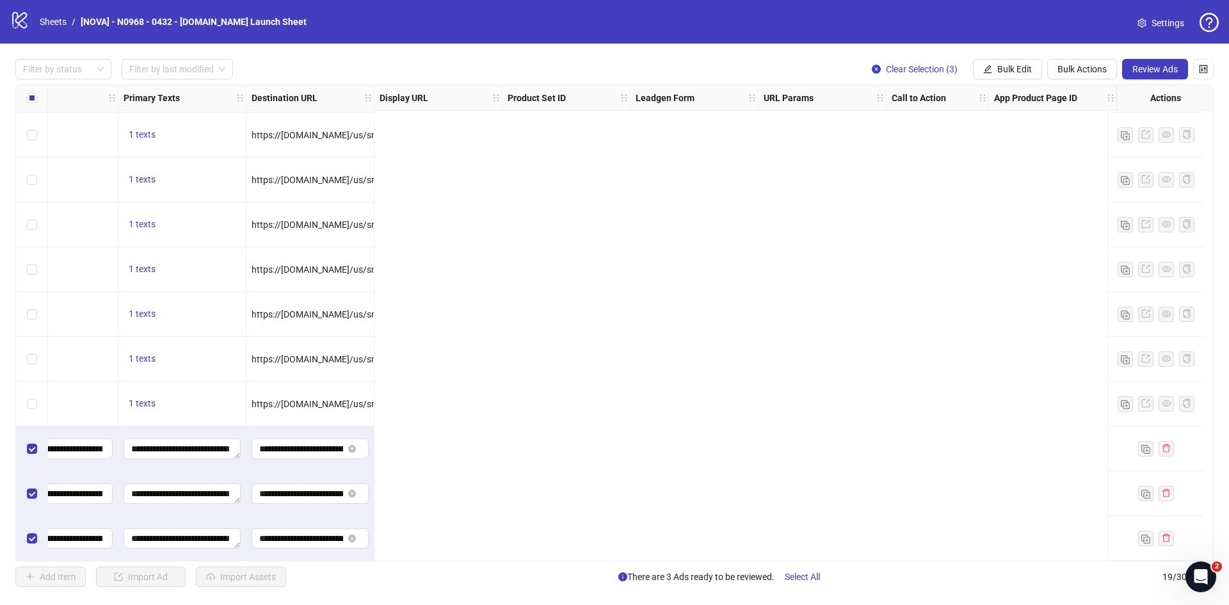
scroll to position [407, 0]
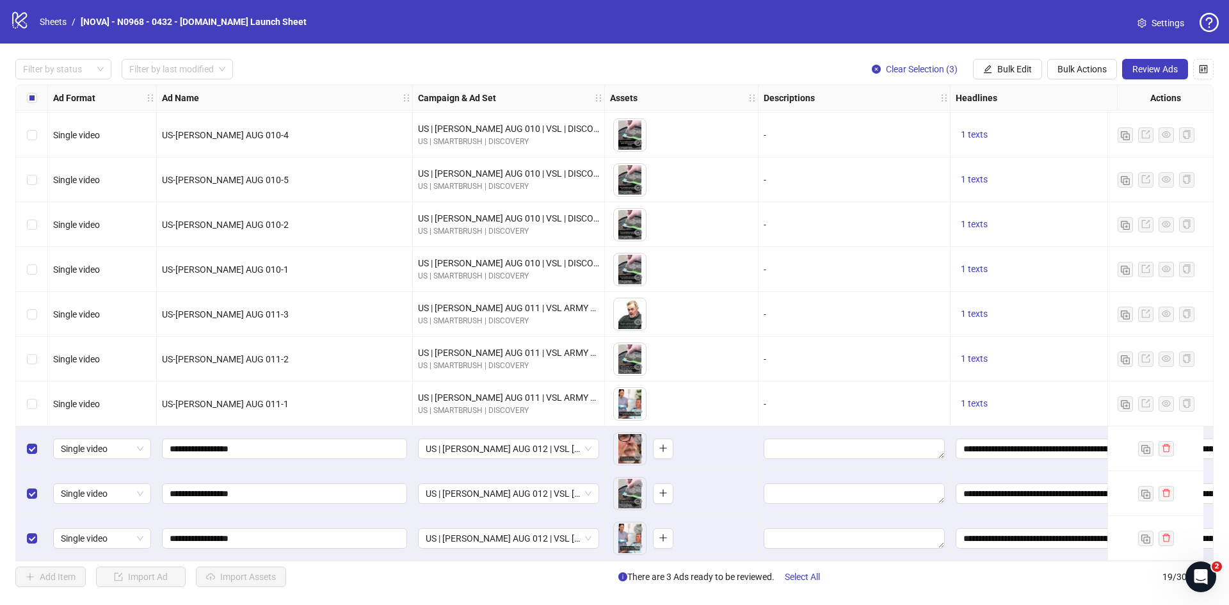
click at [1157, 55] on div "Filter by status Filter by last modified Clear Selection (3) Bulk Edit Bulk Act…" at bounding box center [614, 323] width 1229 height 559
click at [1155, 63] on button "Review Ads" at bounding box center [1155, 69] width 66 height 20
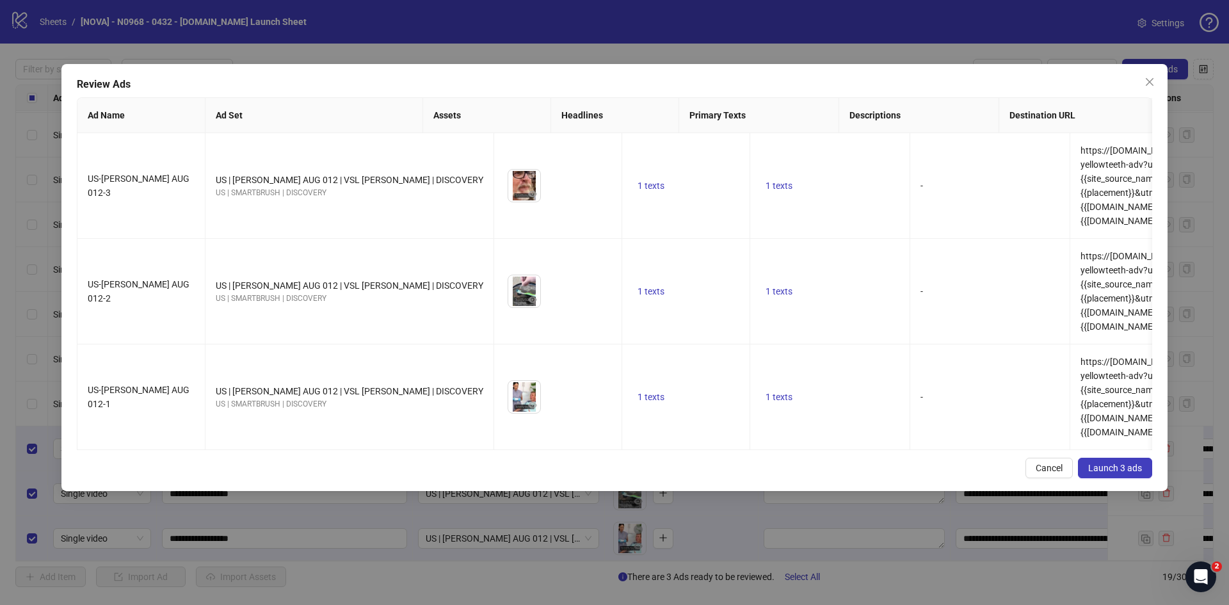
click at [1135, 458] on button "Launch 3 ads" at bounding box center [1115, 468] width 74 height 20
